Goal: Task Accomplishment & Management: Manage account settings

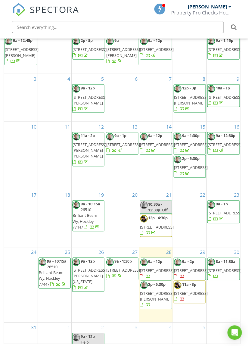
scroll to position [165, 0]
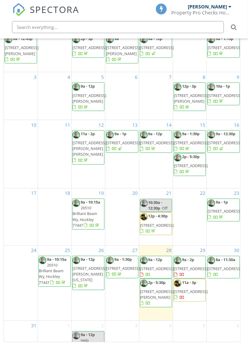
scroll to position [165, 0]
click at [231, 296] on div "30 8a - 11:30a 3830 County Seat Ln, Richmond 77469" at bounding box center [224, 283] width 34 height 75
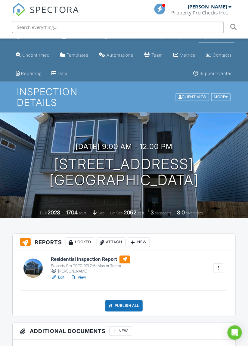
scroll to position [9, 0]
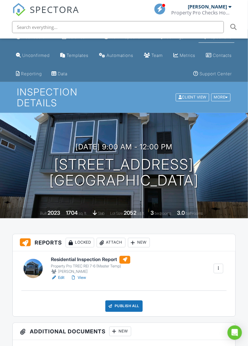
click at [84, 279] on link "View" at bounding box center [79, 278] width 16 height 6
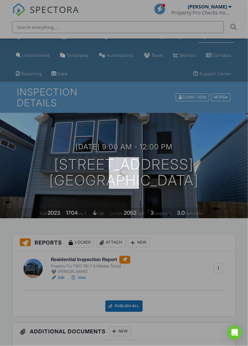
scroll to position [22, 0]
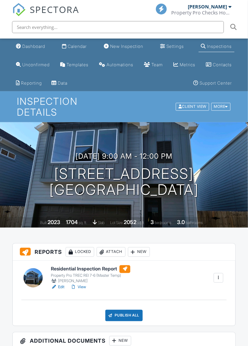
scroll to position [13, 0]
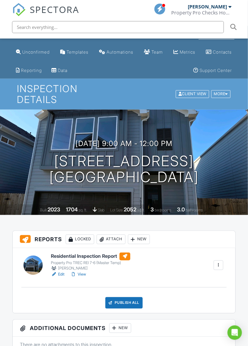
click at [128, 305] on div "Publish All" at bounding box center [124, 302] width 38 height 11
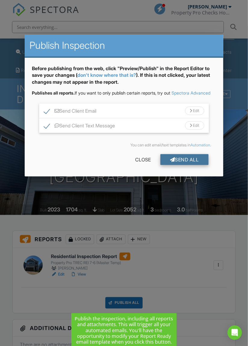
click at [187, 165] on div "Send All" at bounding box center [185, 159] width 48 height 11
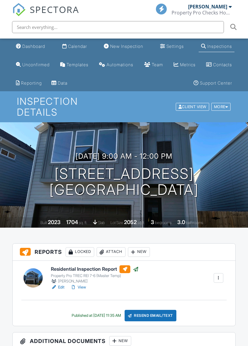
scroll to position [13, 0]
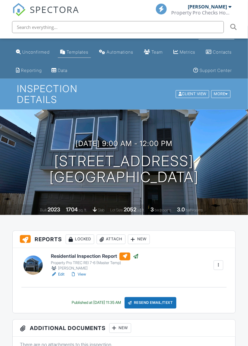
click at [88, 48] on link "Templates" at bounding box center [74, 52] width 33 height 11
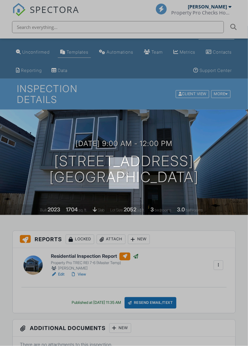
scroll to position [0, 0]
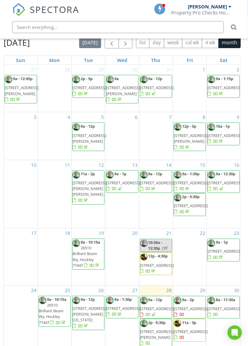
scroll to position [165, 0]
